Goal: Feedback & Contribution: Submit feedback/report problem

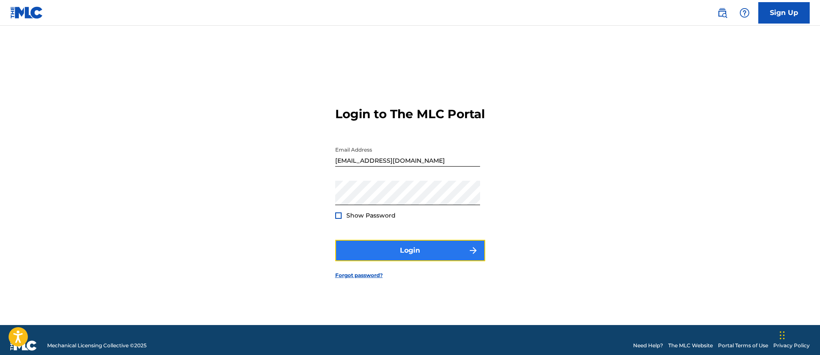
click at [444, 261] on button "Login" at bounding box center [410, 250] width 150 height 21
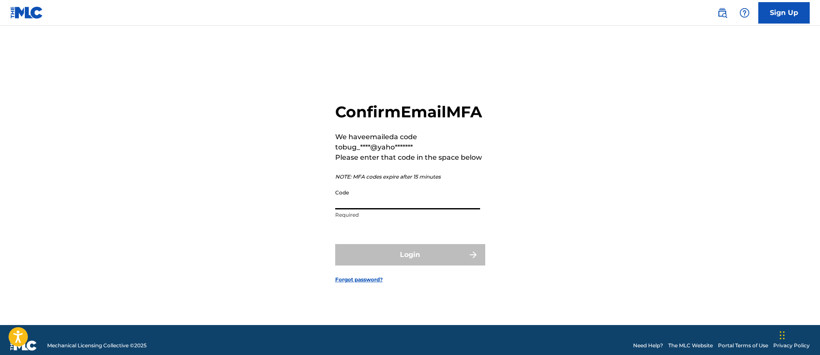
click at [428, 209] on input "Code" at bounding box center [407, 197] width 145 height 24
click at [446, 133] on div "Confirm Email MFA We have emailed a code to bug_****@yaho******* Please enter t…" at bounding box center [410, 162] width 150 height 121
click at [425, 209] on input "Code" at bounding box center [407, 197] width 145 height 24
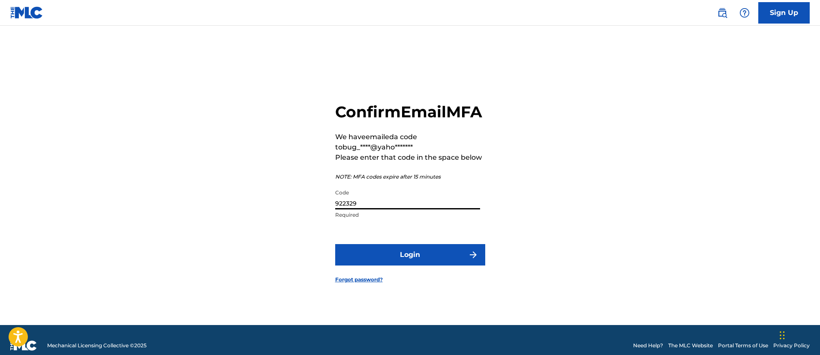
type input "922329"
click at [335, 244] on button "Login" at bounding box center [410, 254] width 150 height 21
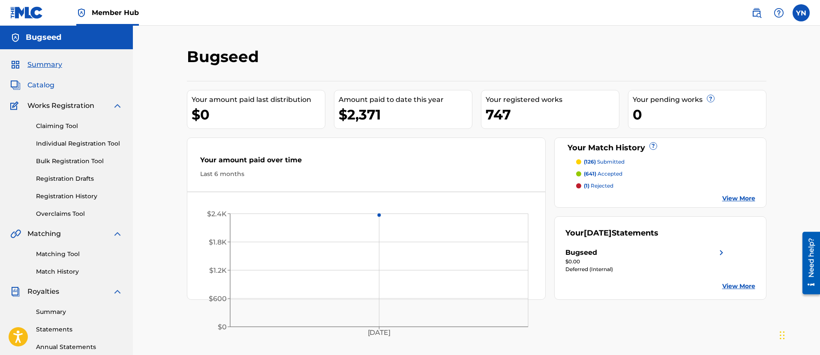
click at [52, 90] on div "Summary Catalog Works Registration Claiming Tool Individual Registration Tool B…" at bounding box center [66, 269] width 133 height 441
click at [45, 85] on span "Catalog" at bounding box center [40, 85] width 27 height 10
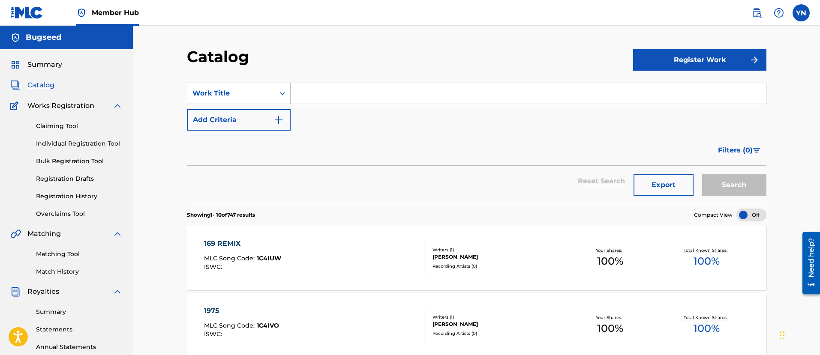
click at [383, 269] on div "169 REMIX MLC Song Code : 1C4IUW ISWC :" at bounding box center [314, 258] width 220 height 39
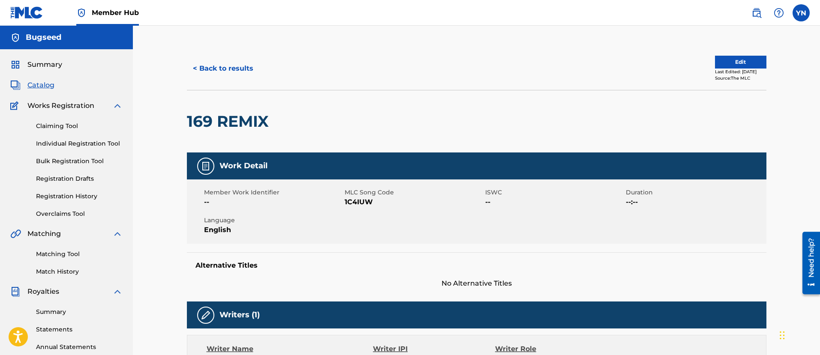
click at [734, 54] on div "< Back to results Edit Last Edited: August 29, 2025 Source: The MLC" at bounding box center [476, 68] width 579 height 43
click at [734, 56] on button "Edit" at bounding box center [740, 62] width 51 height 13
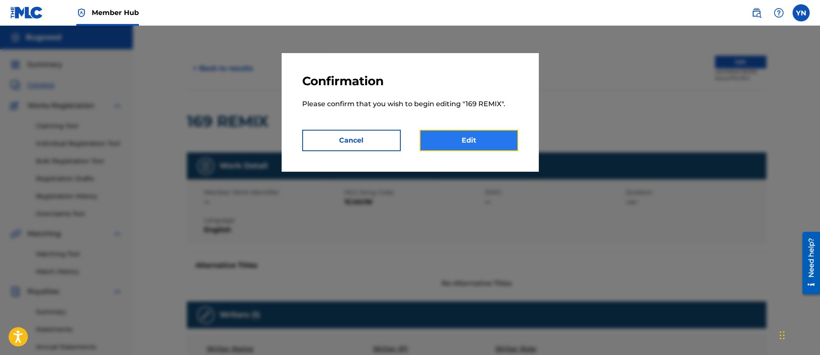
click at [481, 139] on link "Edit" at bounding box center [468, 140] width 99 height 21
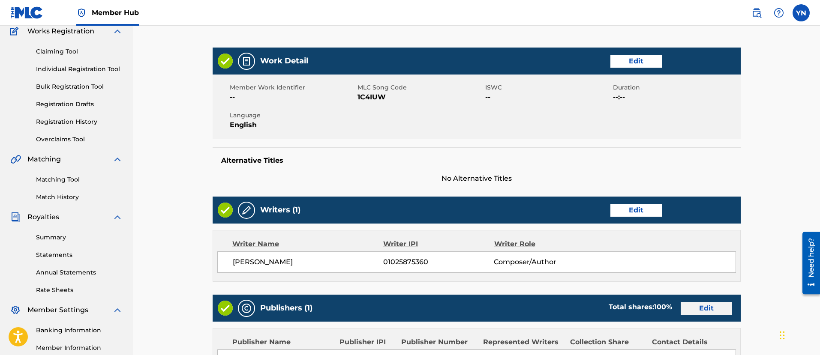
scroll to position [52, 0]
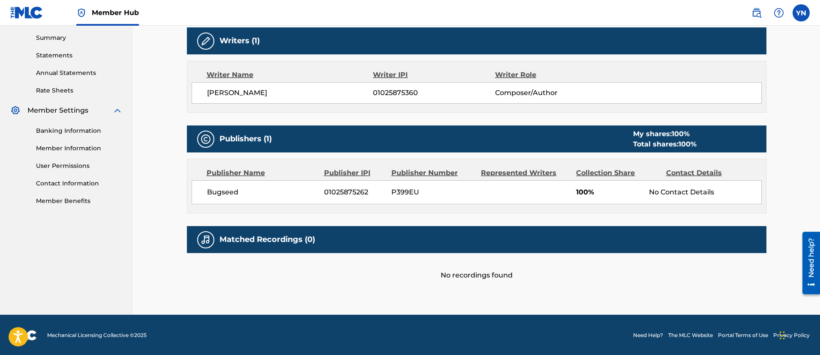
scroll to position [275, 0]
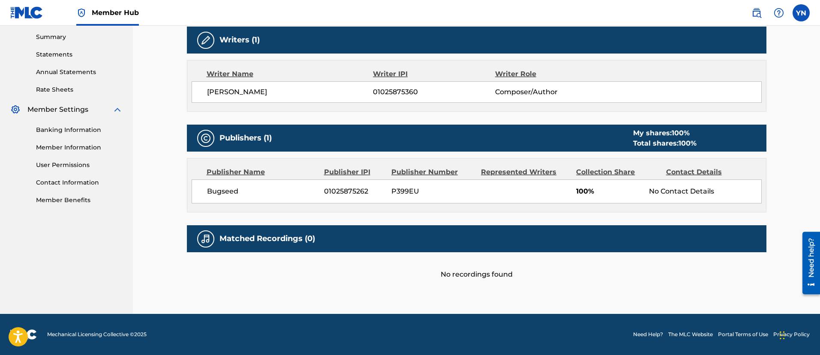
click at [809, 280] on div "Need help?" at bounding box center [811, 263] width 12 height 50
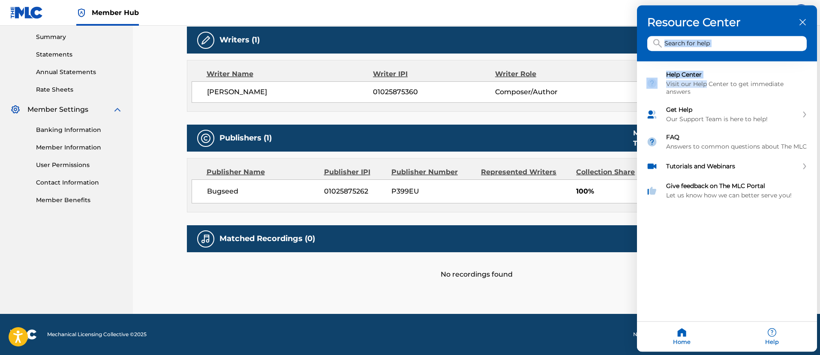
drag, startPoint x: 706, startPoint y: 84, endPoint x: 706, endPoint y: 57, distance: 26.6
click at [706, 57] on div "Resource Center Help Get the help you need from our knowledge base News Search …" at bounding box center [727, 179] width 180 height 347
click at [706, 48] on input "Search for help" at bounding box center [726, 43] width 159 height 15
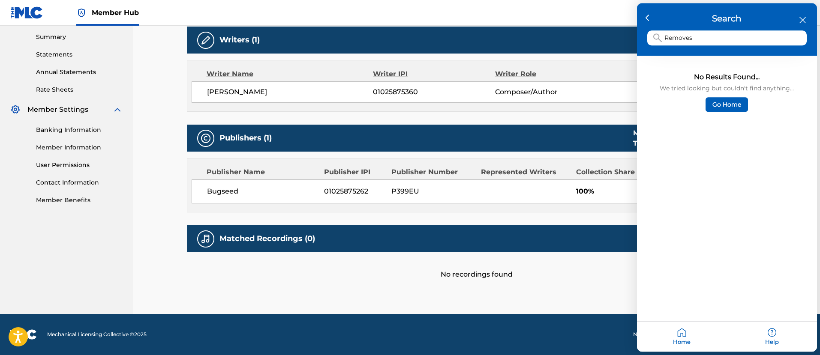
click at [716, 45] on div "Search Removes" at bounding box center [727, 29] width 180 height 53
click at [716, 44] on input "Removes" at bounding box center [726, 38] width 159 height 15
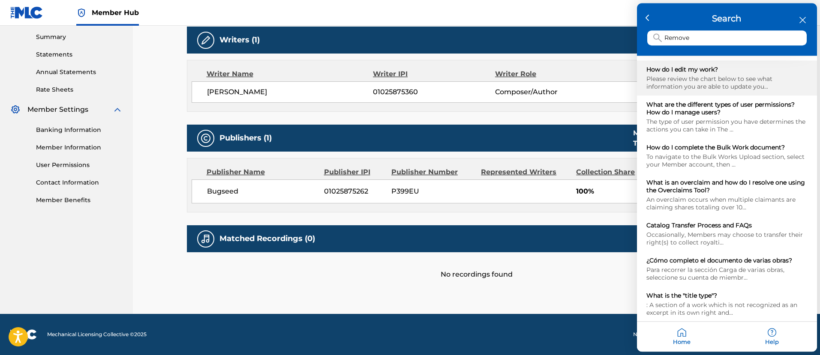
click at [745, 82] on div "Please review the chart below to see what information you are able to update yo…" at bounding box center [726, 82] width 161 height 15
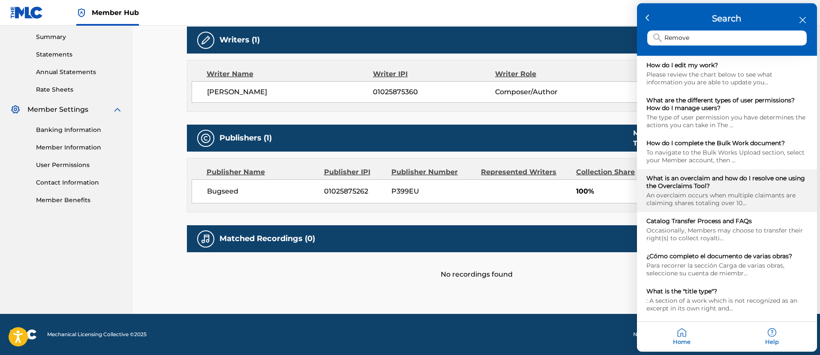
scroll to position [5, 0]
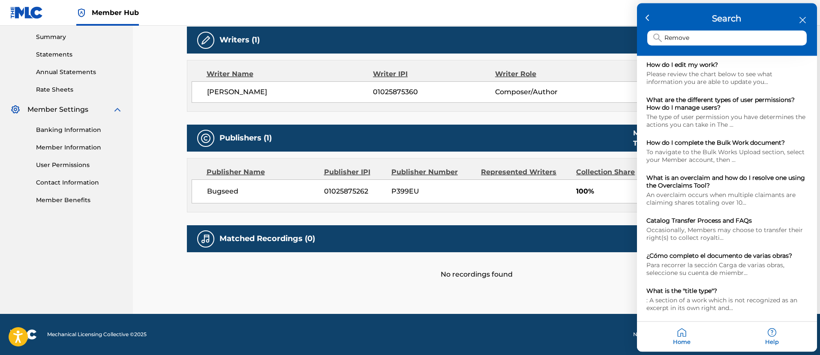
click at [726, 40] on input "Remove" at bounding box center [726, 38] width 159 height 15
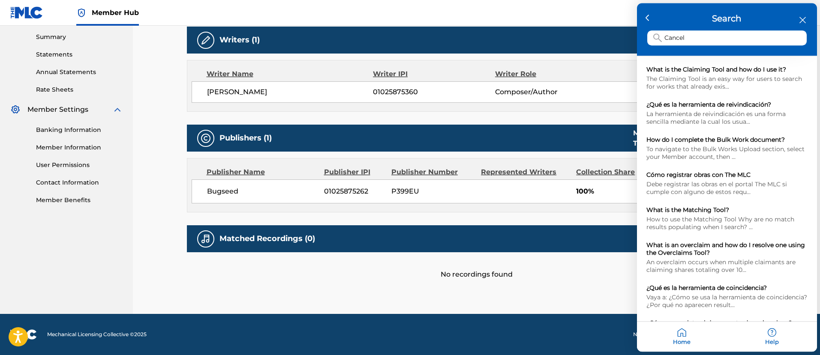
type input "Cancel"
click at [775, 339] on div "Help" at bounding box center [772, 337] width 90 height 30
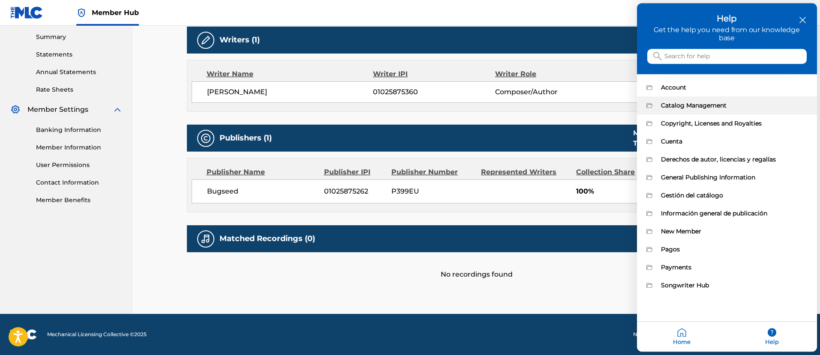
click at [691, 105] on div "Catalog Management" at bounding box center [734, 106] width 147 height 8
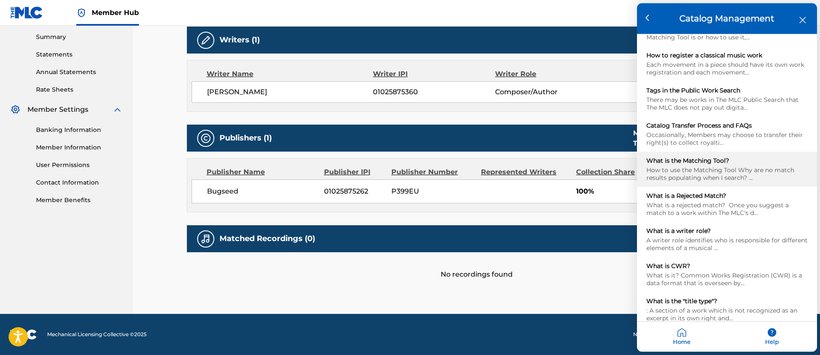
scroll to position [450, 0]
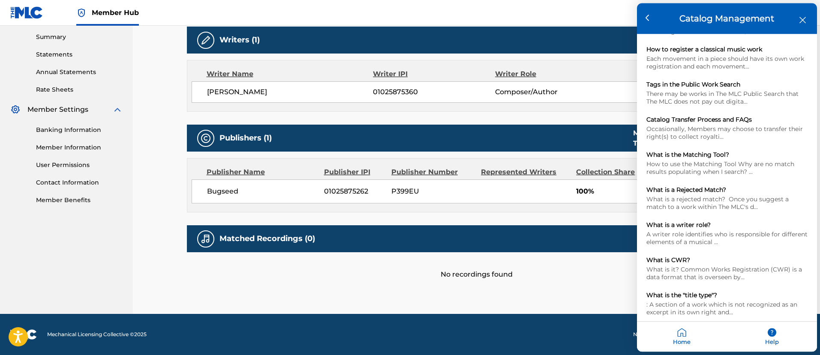
drag, startPoint x: 507, startPoint y: 183, endPoint x: 479, endPoint y: 167, distance: 31.9
click at [800, 19] on icon "close resource center" at bounding box center [802, 20] width 6 height 6
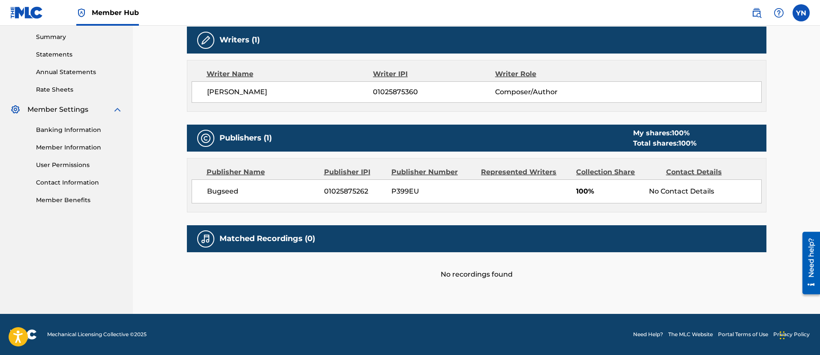
scroll to position [0, 0]
click at [805, 266] on div "Need help?" at bounding box center [811, 257] width 12 height 39
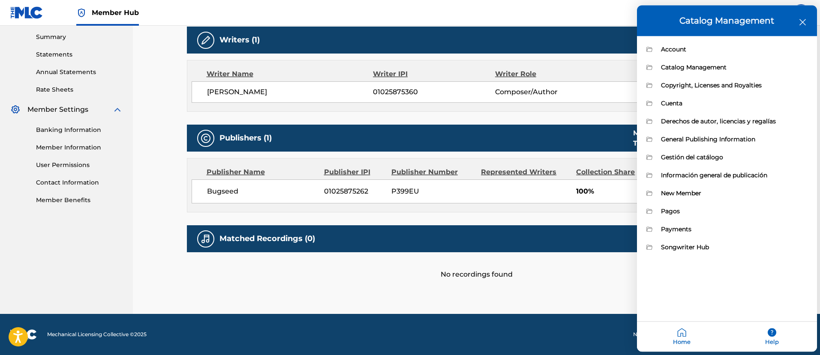
click at [767, 336] on div "Help" at bounding box center [772, 337] width 90 height 30
click at [69, 233] on div at bounding box center [410, 177] width 820 height 355
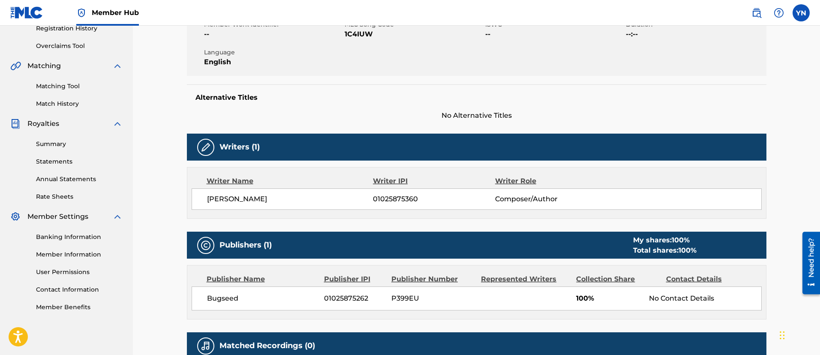
scroll to position [275, 0]
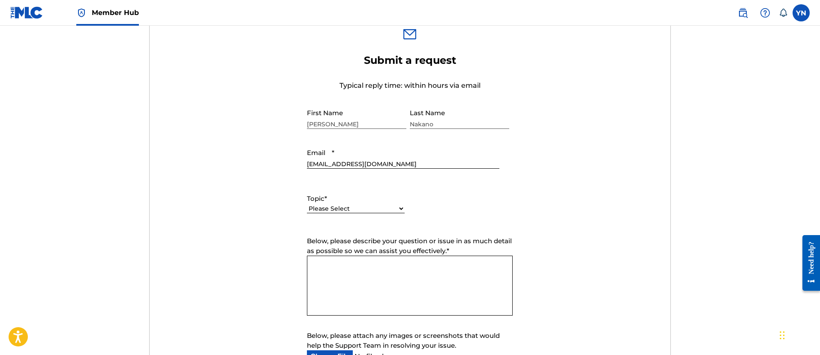
scroll to position [321, 0]
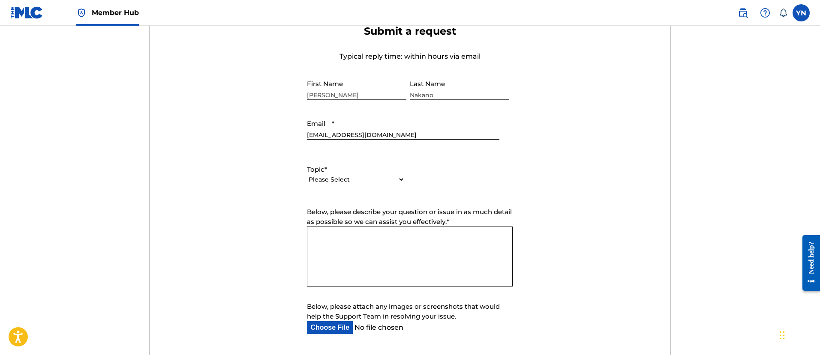
click at [376, 252] on textarea "Below, please describe your question or issue in as much detail as possible so …" at bounding box center [410, 257] width 206 height 60
paste textarea "Remove the songs from list"
click at [420, 261] on textarea "Remove the songs from list" at bounding box center [410, 257] width 206 height 60
paste textarea "I registered a song without an agreement with the label. I would like to remove…"
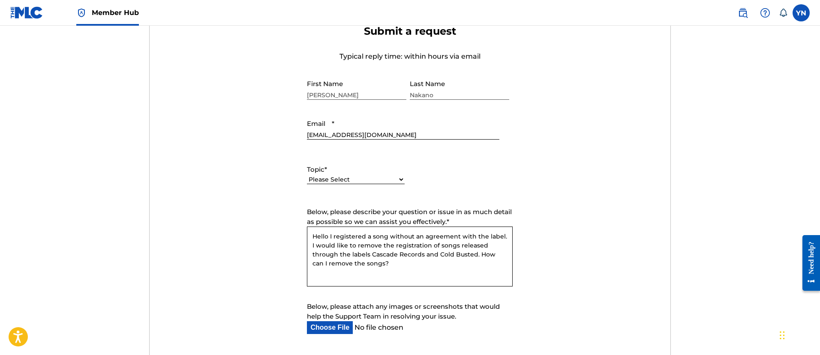
type textarea "Hello I registered a song without an agreement with the label. I would like to …"
click at [387, 179] on select "Please Select I need help with my account I need help with managing my catalog …" at bounding box center [356, 179] width 98 height 9
select select "I need help with managing my catalog"
click at [307, 175] on select "Please Select I need help with my account I need help with managing my catalog …" at bounding box center [356, 179] width 98 height 9
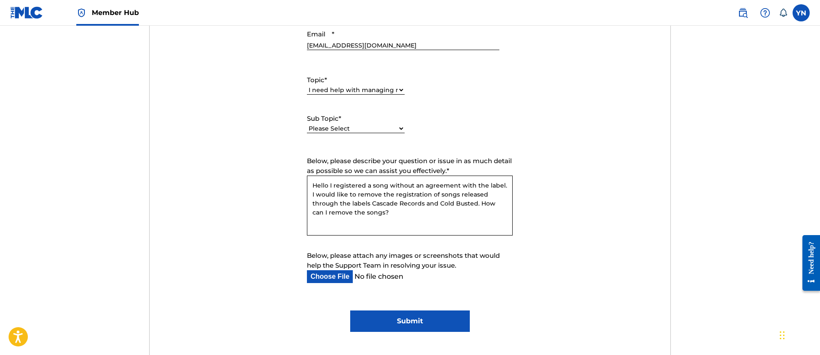
scroll to position [428, 0]
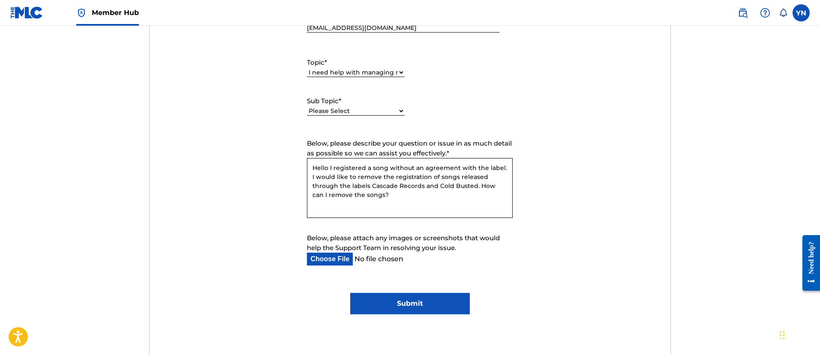
click at [373, 107] on select "Please Select I need help with CWR I need help registering my work(s) in The ML…" at bounding box center [356, 111] width 98 height 9
select select "I need help editing my works"
click at [307, 107] on select "Please Select I need help with CWR I need help registering my work(s) in The ML…" at bounding box center [356, 111] width 98 height 9
click at [450, 236] on span "Below, please attach any images or screenshots that would help the Support Team…" at bounding box center [403, 243] width 193 height 18
click at [450, 253] on input "Below, please attach any images or screenshots that would help the Support Team…" at bounding box center [403, 259] width 192 height 13
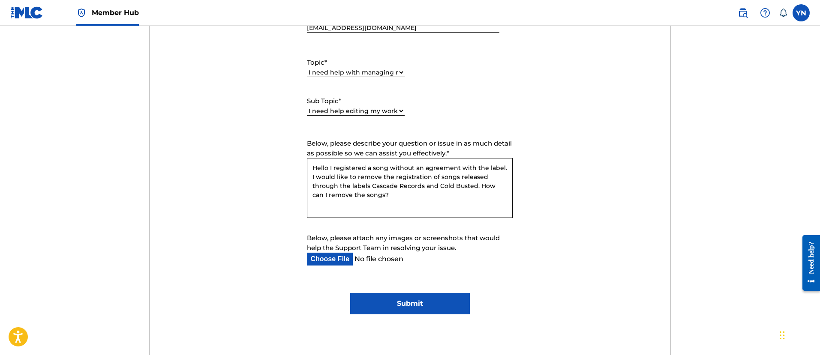
click at [446, 311] on input "Submit" at bounding box center [410, 303] width 120 height 21
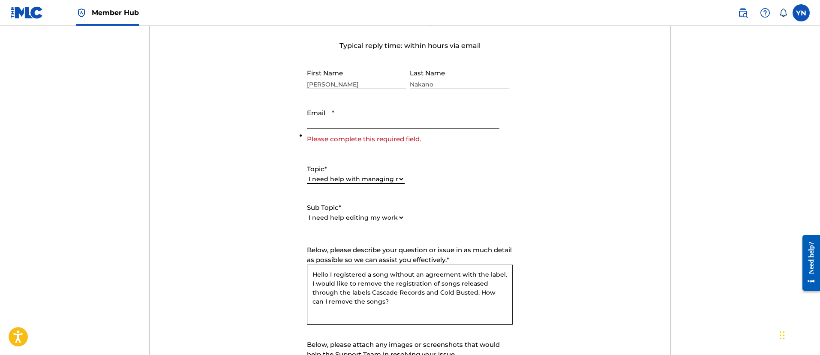
scroll to position [321, 0]
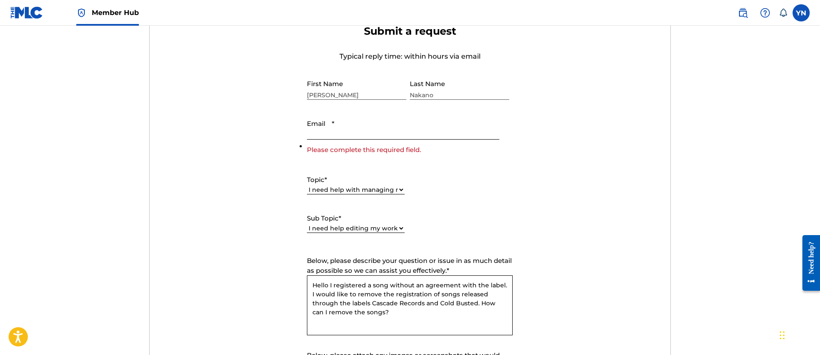
click at [340, 138] on input "Email *" at bounding box center [403, 127] width 192 height 24
type input "[EMAIL_ADDRESS][DOMAIN_NAME]"
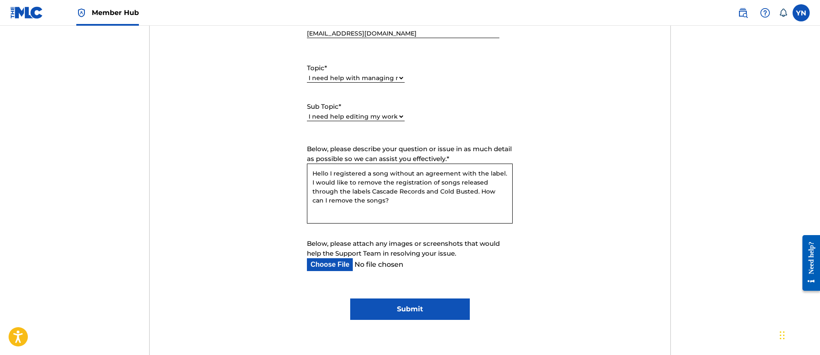
scroll to position [428, 0]
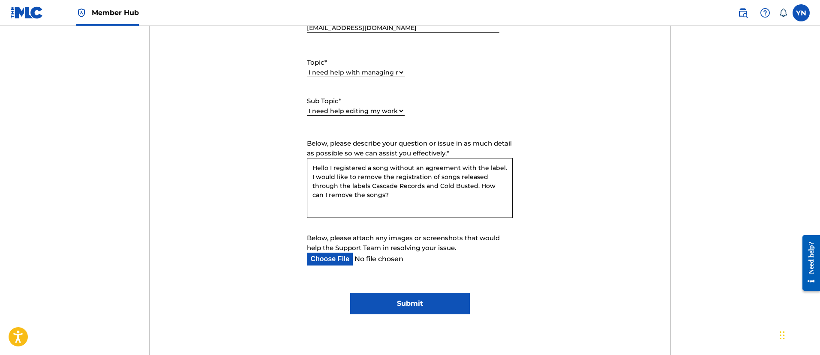
click at [429, 298] on input "Submit" at bounding box center [410, 303] width 120 height 21
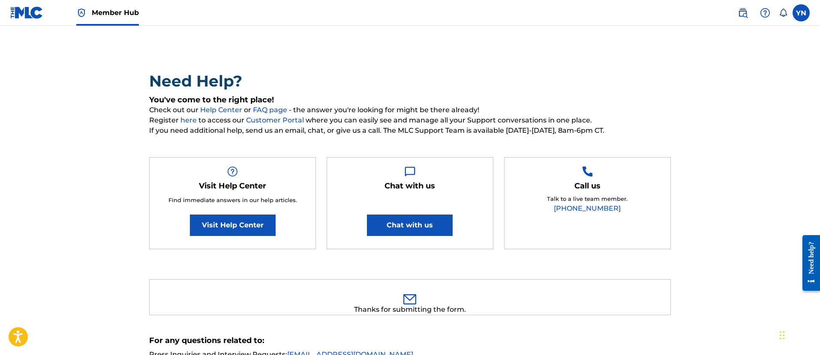
scroll to position [0, 0]
